Goal: Information Seeking & Learning: Learn about a topic

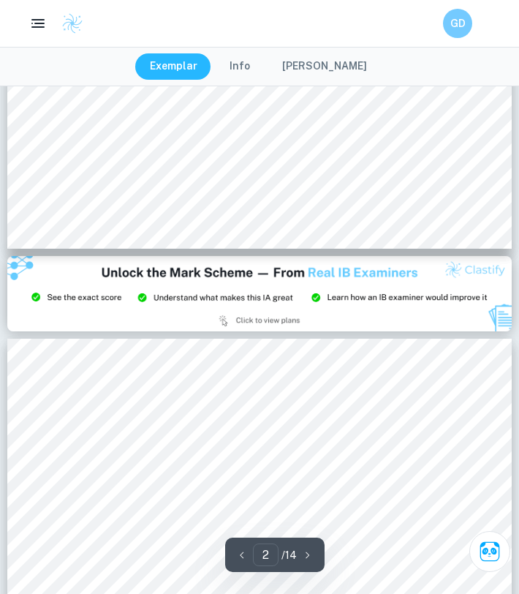
scroll to position [1246, 0]
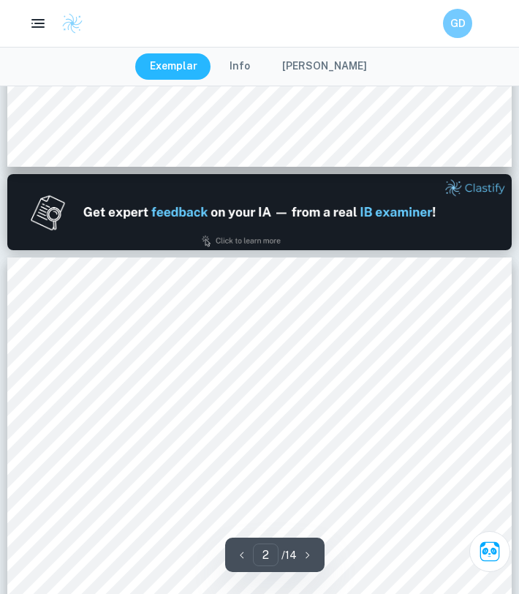
type input "1"
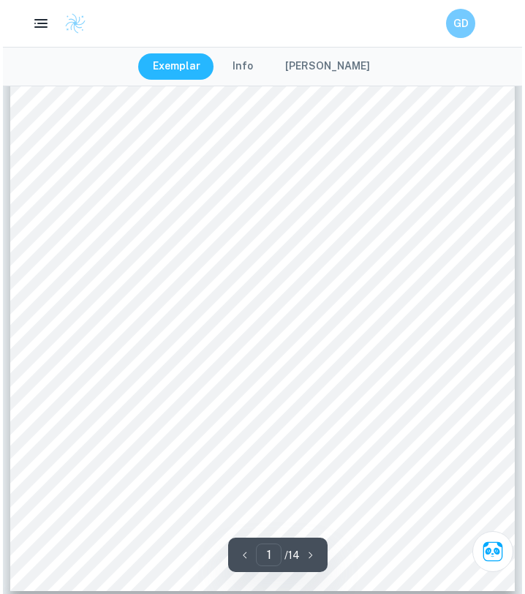
scroll to position [0, 0]
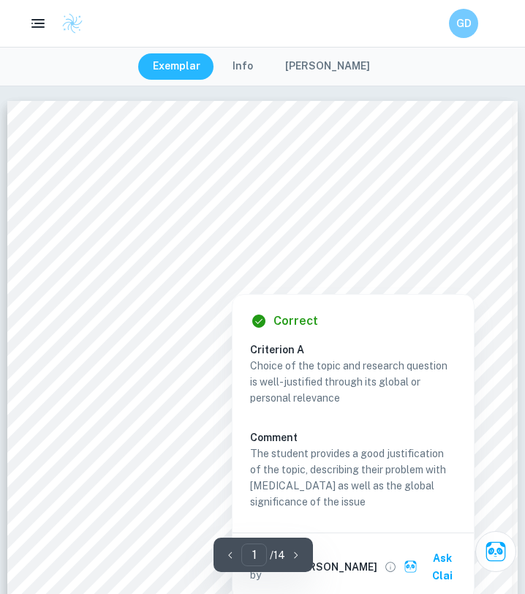
drag, startPoint x: 331, startPoint y: 76, endPoint x: 296, endPoint y: 270, distance: 196.9
click at [296, 270] on div at bounding box center [260, 271] width 386 height 15
